Goal: Navigation & Orientation: Find specific page/section

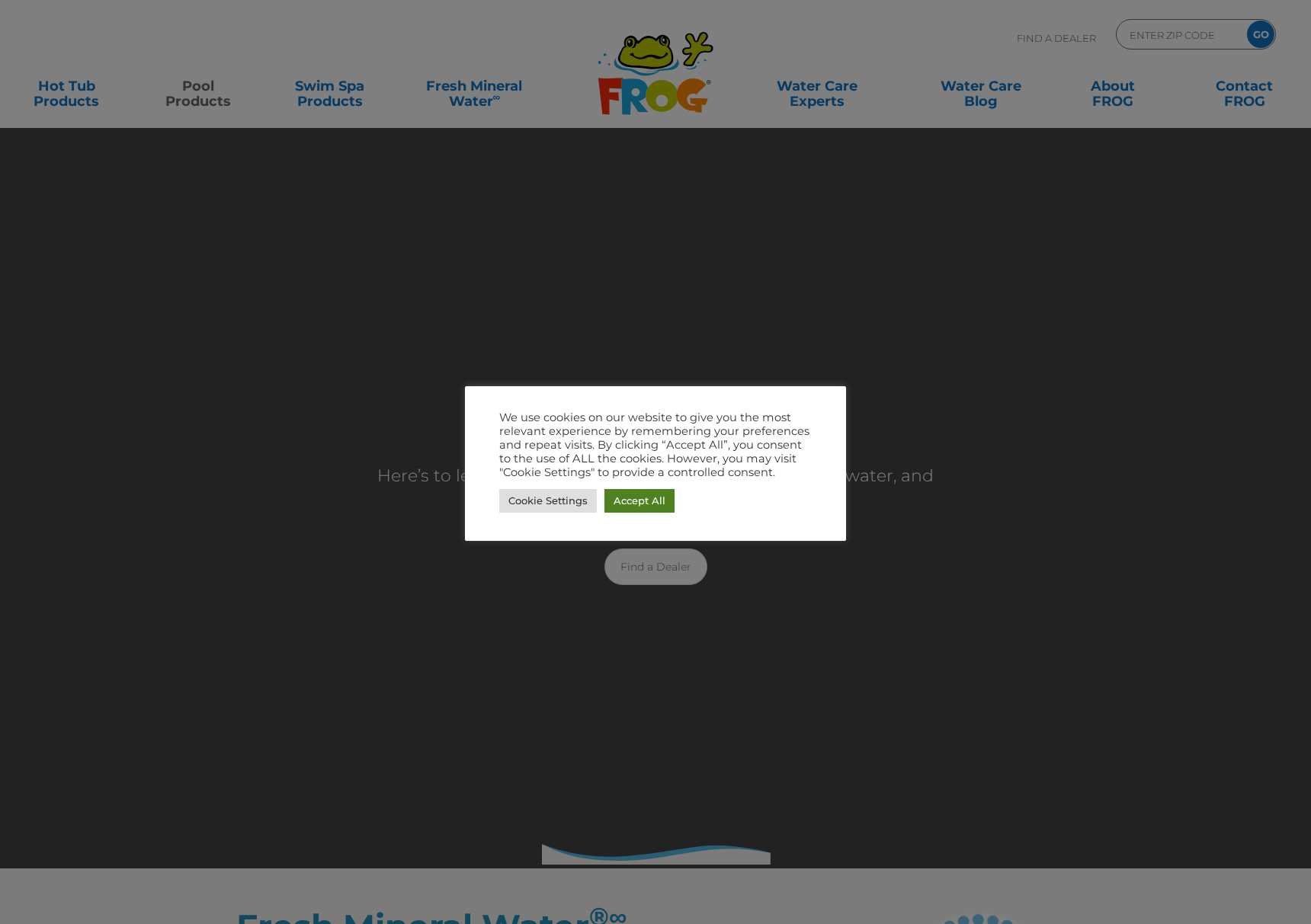
click at [646, 500] on link "Accept All" at bounding box center [639, 500] width 70 height 24
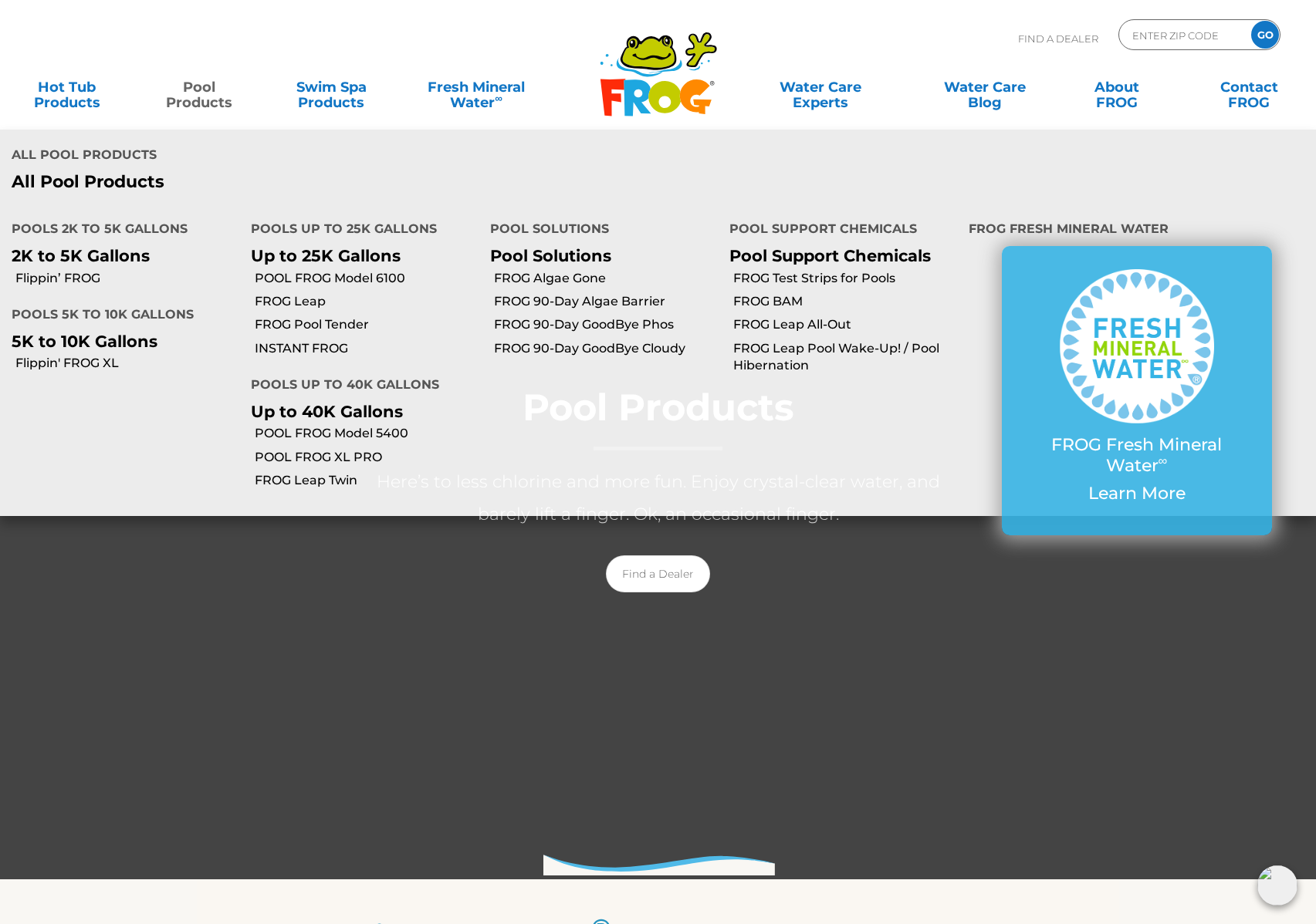
click at [194, 93] on link "Pool Products" at bounding box center [198, 88] width 102 height 31
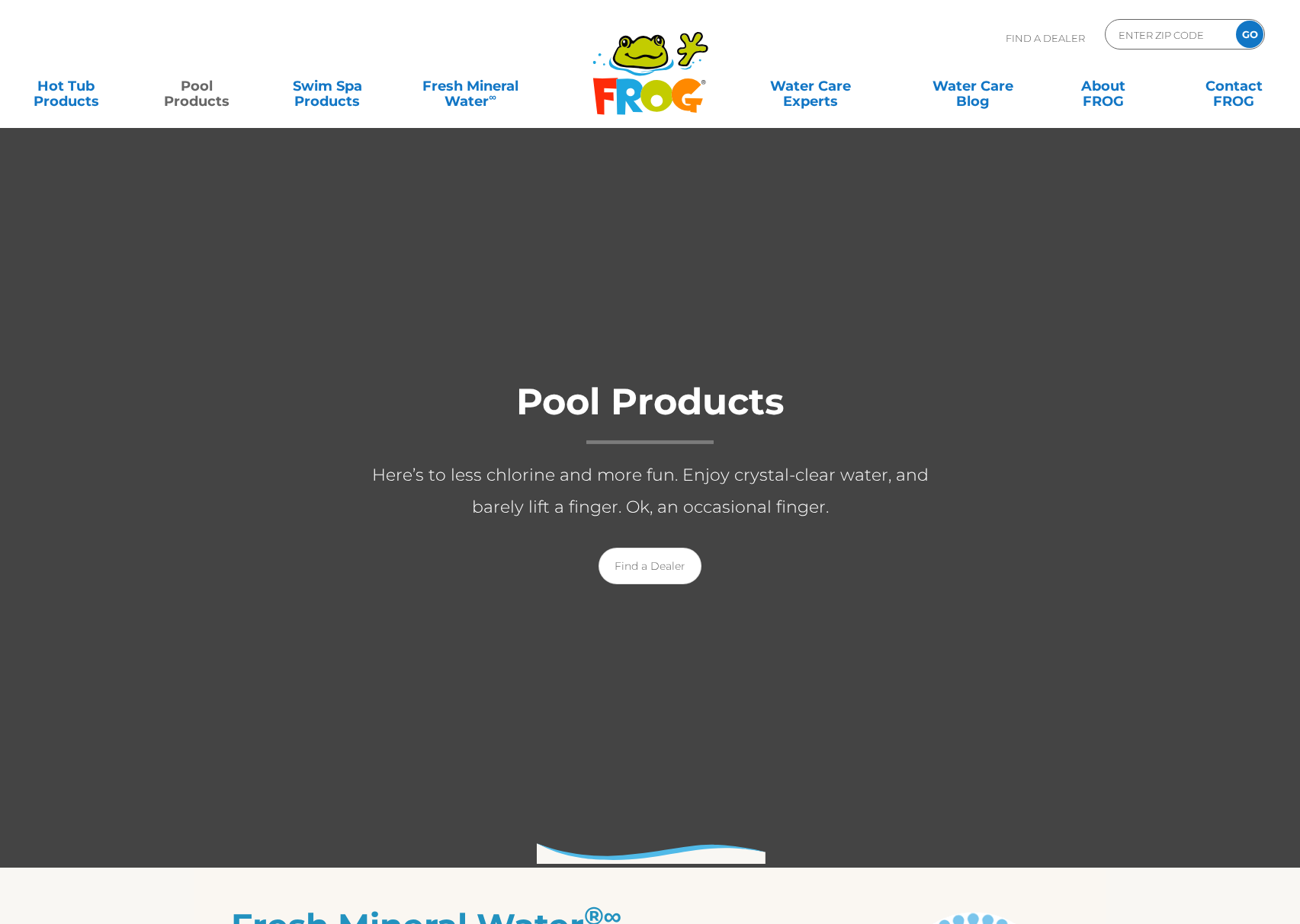
click at [199, 90] on link "Pool Products" at bounding box center [195, 87] width 101 height 31
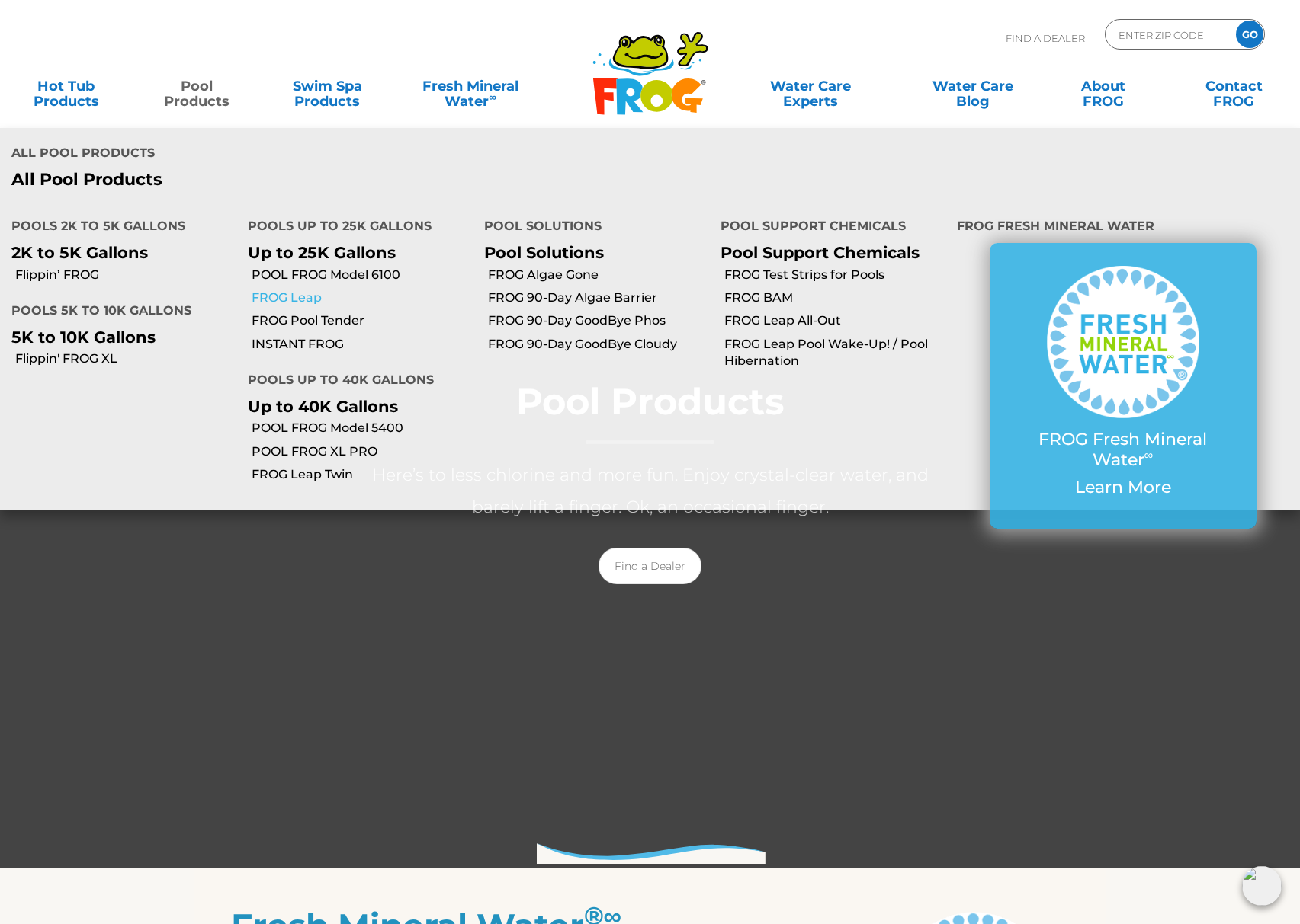
click at [294, 290] on link "FROG Leap" at bounding box center [362, 297] width 221 height 16
